Goal: Navigation & Orientation: Find specific page/section

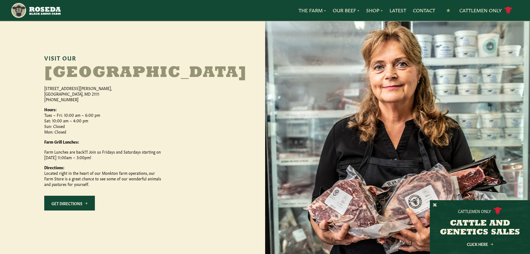
scroll to position [251, 0]
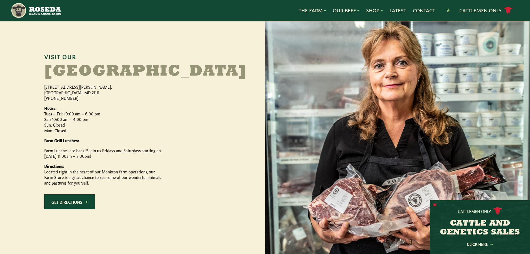
click at [435, 205] on button "X" at bounding box center [435, 205] width 4 height 6
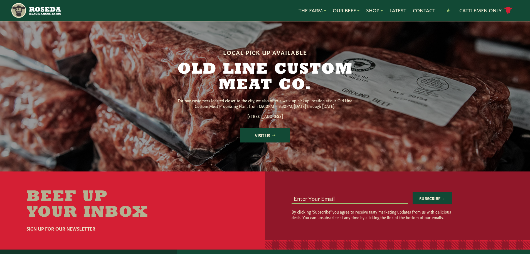
scroll to position [724, 0]
click at [263, 143] on link "Visit Us" at bounding box center [265, 135] width 50 height 15
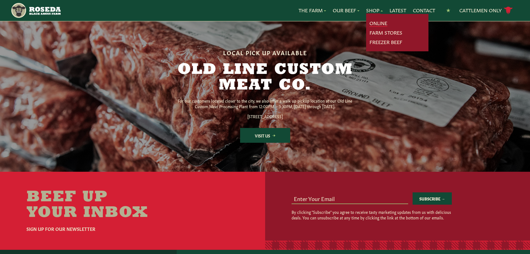
click at [375, 23] on link "Online" at bounding box center [379, 22] width 18 height 7
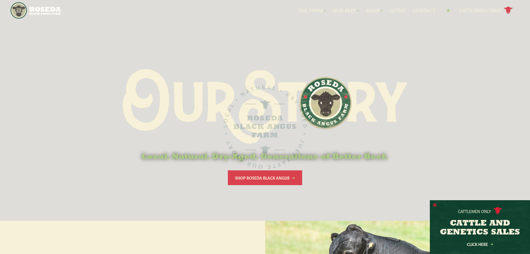
click at [434, 205] on button "X" at bounding box center [435, 205] width 4 height 6
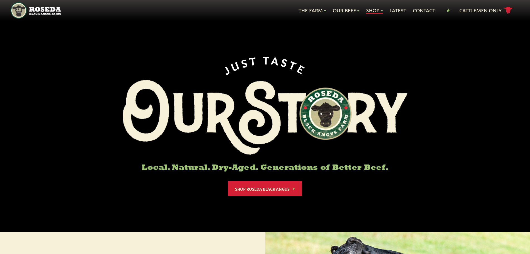
click at [381, 9] on link "Shop" at bounding box center [374, 10] width 17 height 7
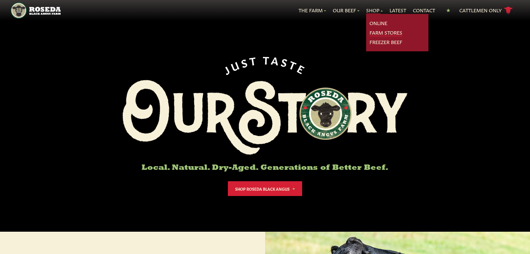
click at [381, 32] on link "Farm Stores" at bounding box center [386, 32] width 33 height 7
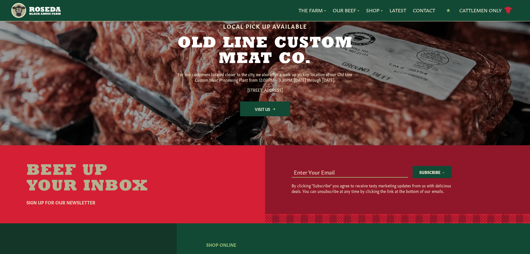
scroll to position [752, 0]
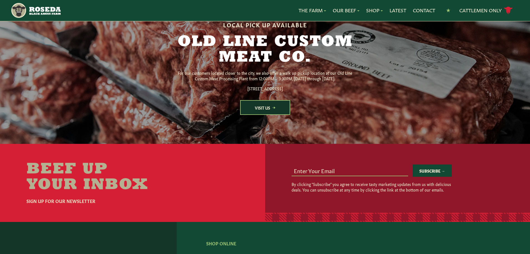
click at [264, 115] on link "Visit Us" at bounding box center [265, 107] width 50 height 15
